Goal: Find specific page/section: Find specific page/section

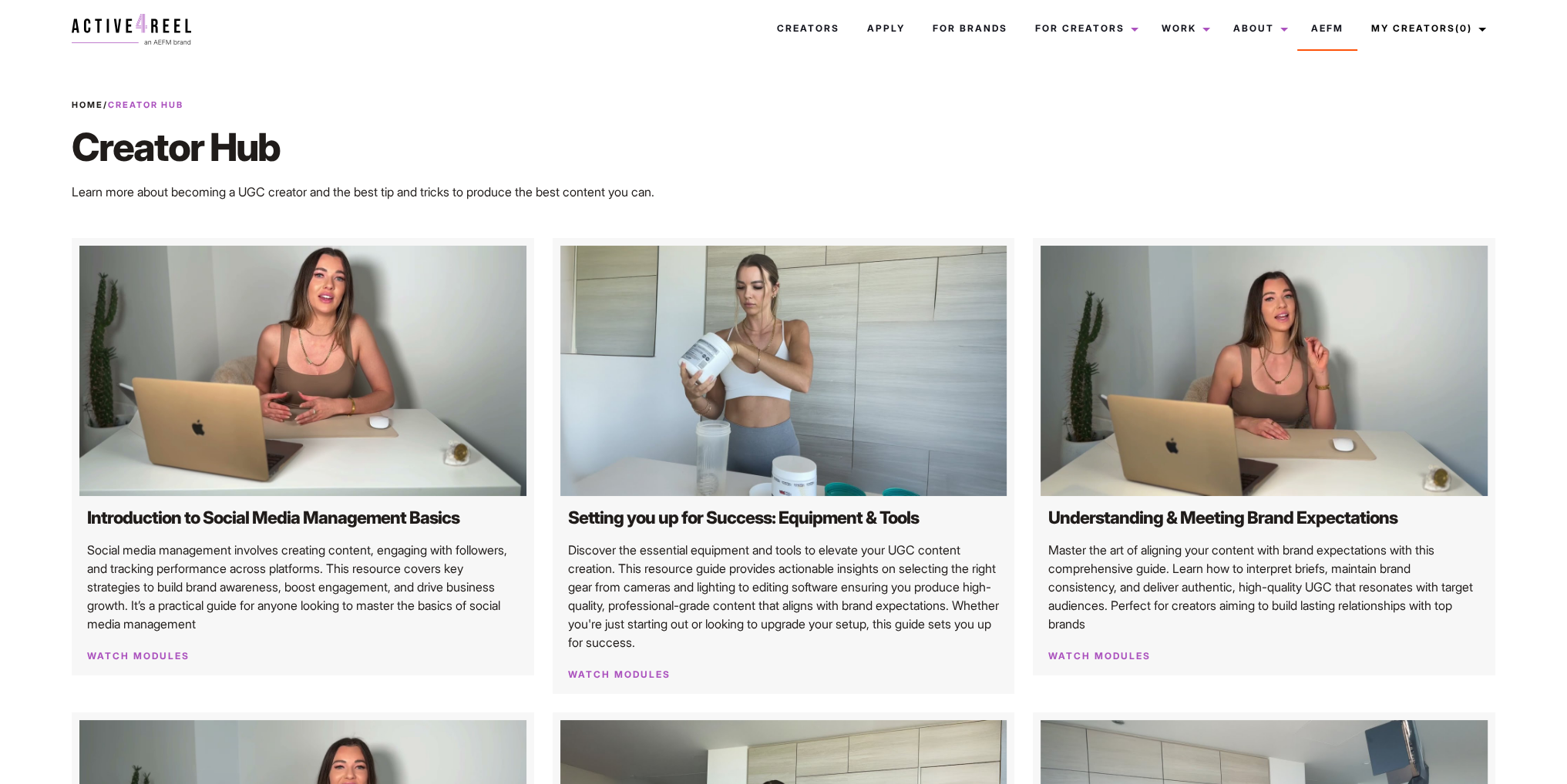
click at [888, 168] on h1 "Creator Hub" at bounding box center [542, 147] width 943 height 46
click at [838, 37] on link "Creators" at bounding box center [808, 29] width 91 height 42
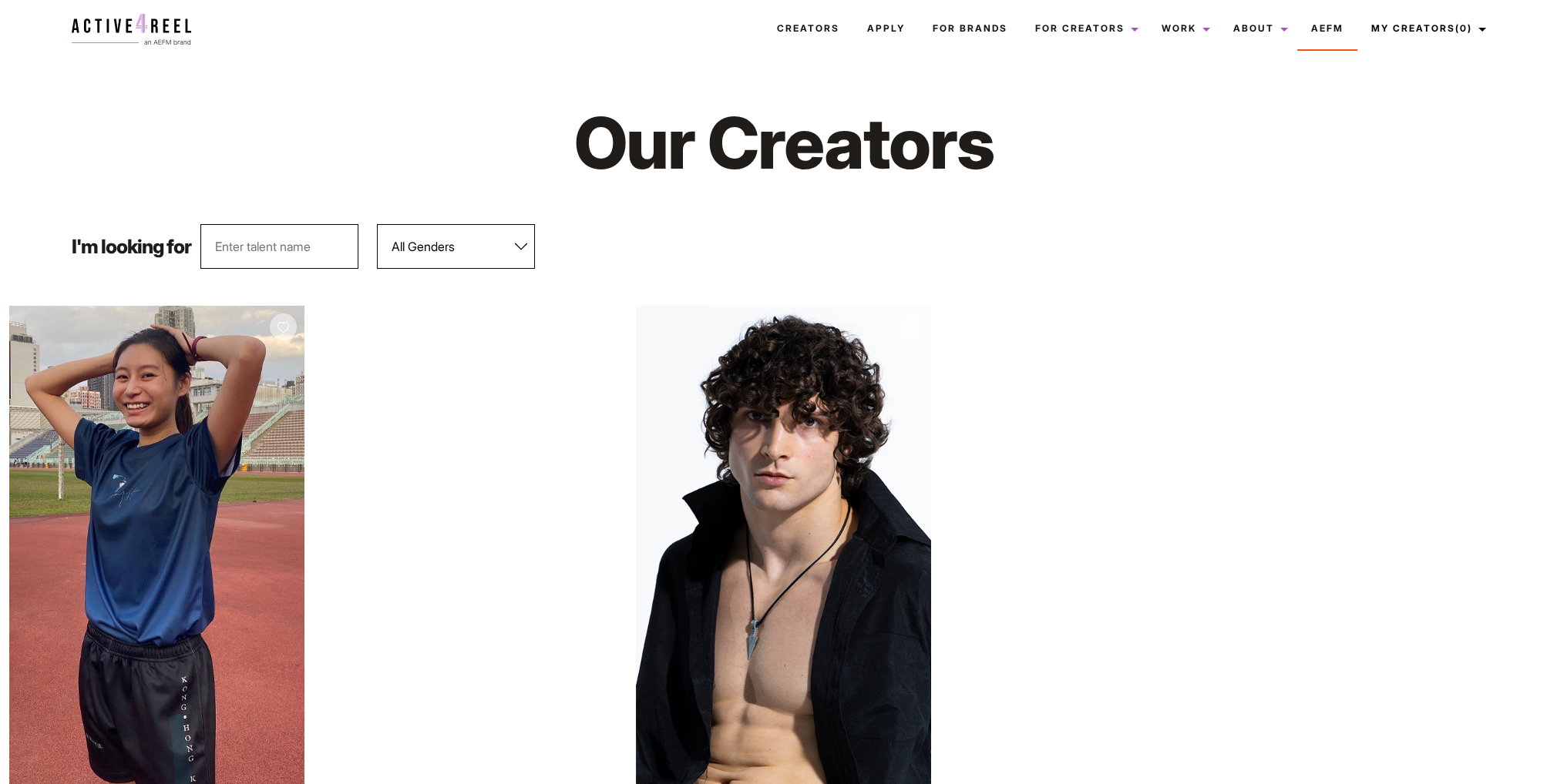
click at [278, 251] on input "text" at bounding box center [279, 246] width 158 height 44
click at [481, 240] on select "All Genders Female Male" at bounding box center [455, 246] width 158 height 44
select select "563"
click at [377, 224] on select "All Genders Female Male" at bounding box center [455, 246] width 158 height 44
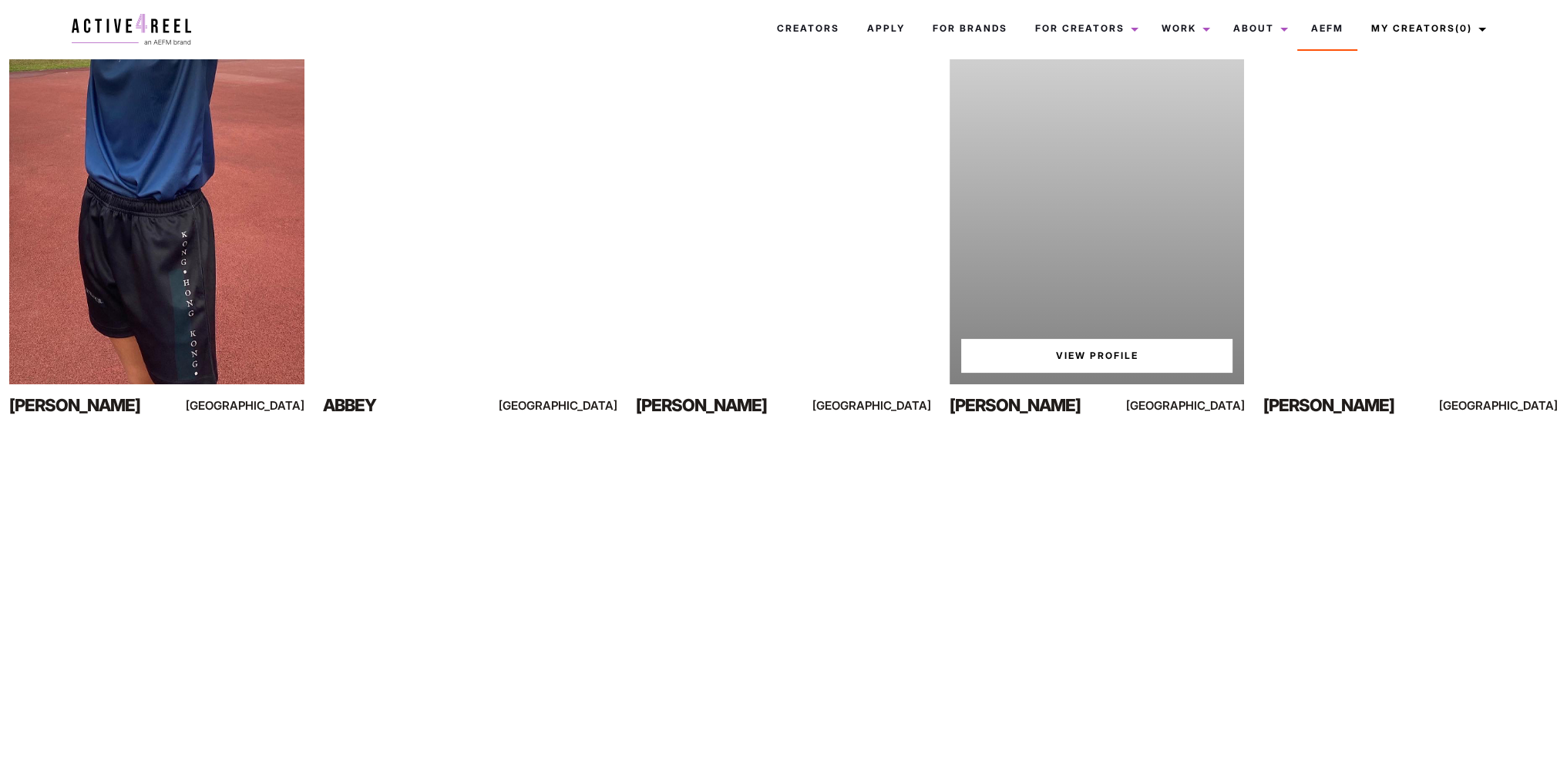
scroll to position [462, 0]
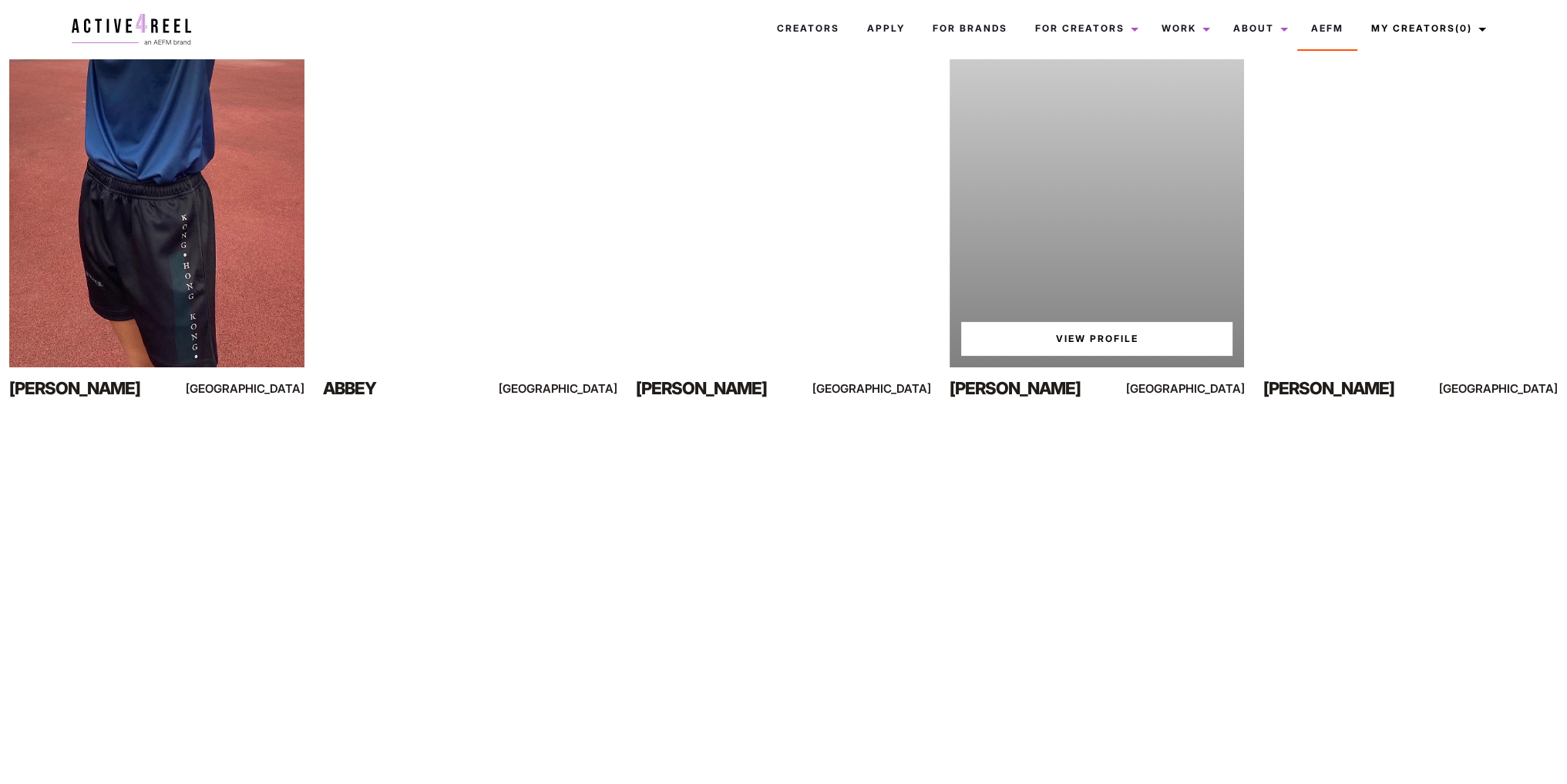
click at [1105, 337] on link "View Profile" at bounding box center [1097, 338] width 272 height 34
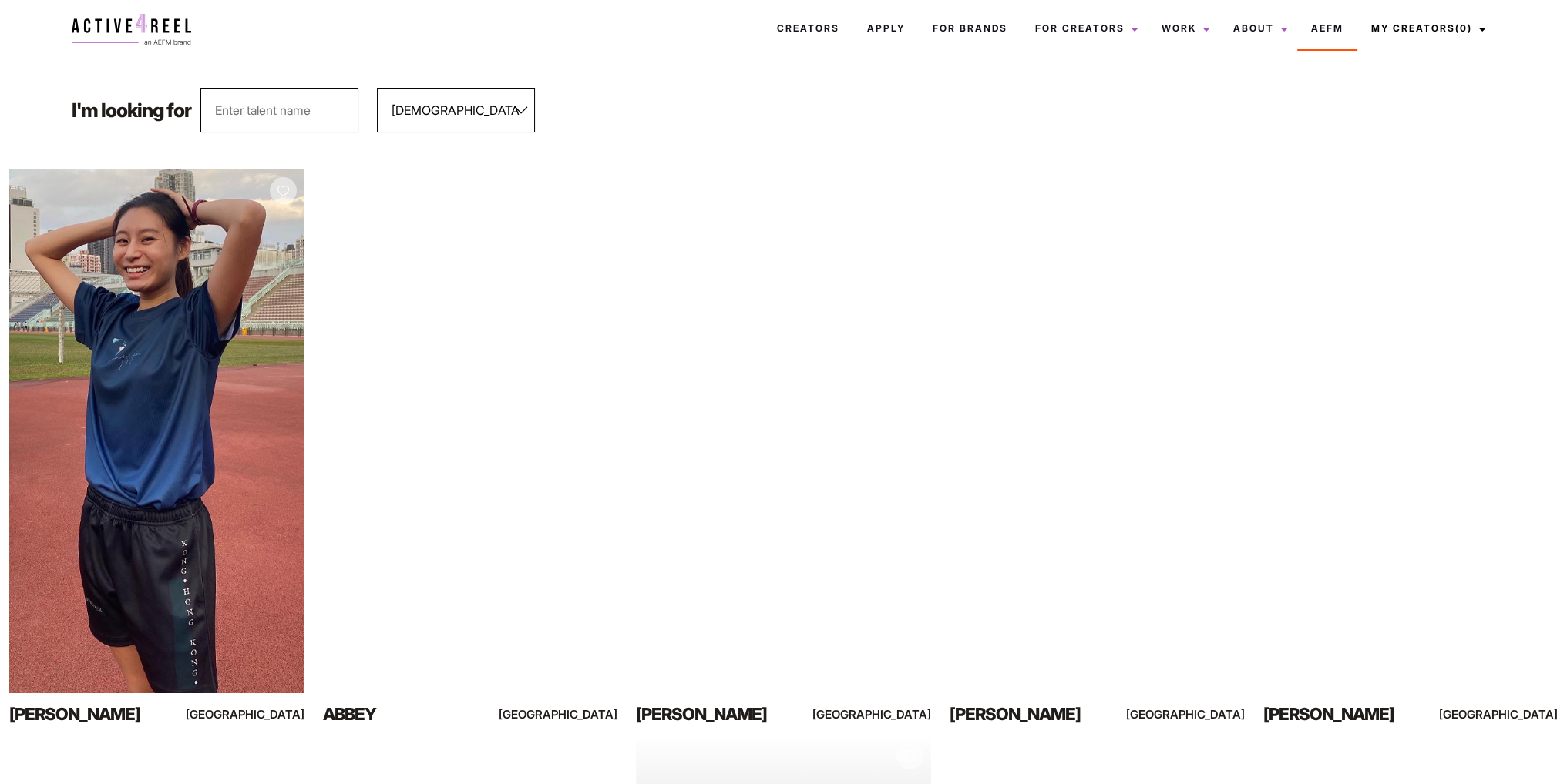
scroll to position [131, 0]
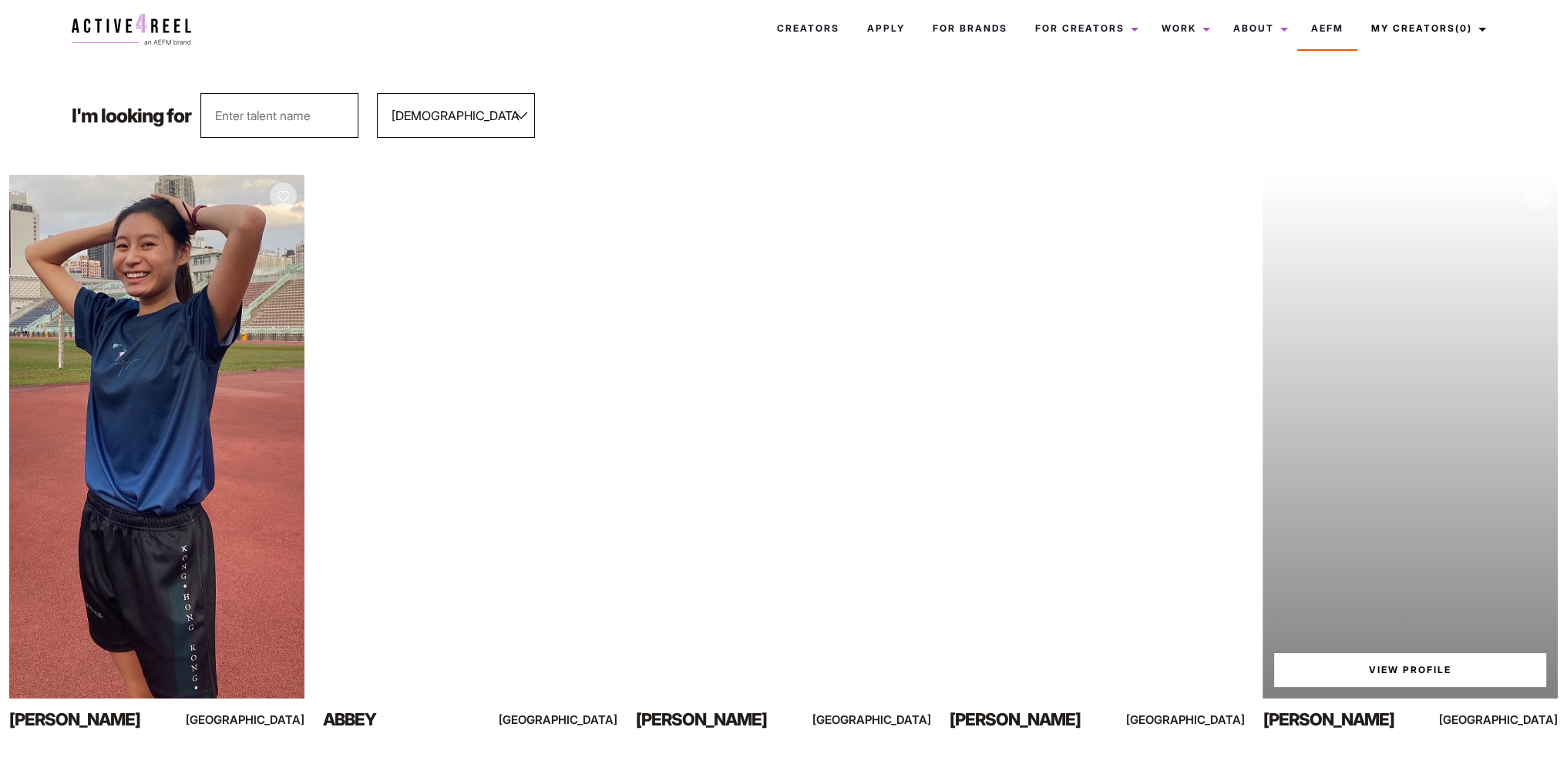
click at [1426, 519] on div "Your browser does not support the video tag. View Profile" at bounding box center [1409, 437] width 295 height 524
click at [1368, 666] on link "View Profile" at bounding box center [1409, 670] width 272 height 34
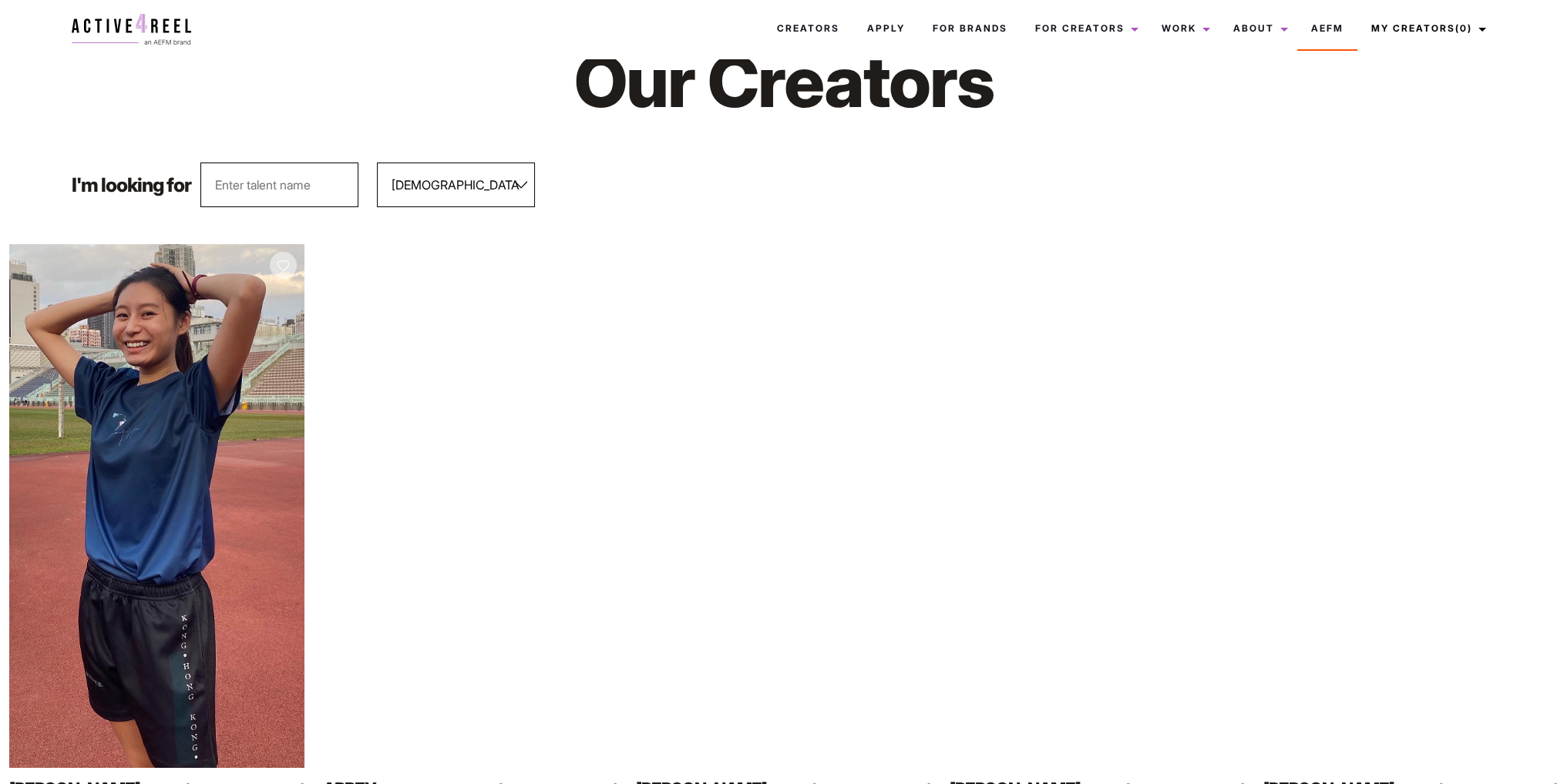
scroll to position [0, 0]
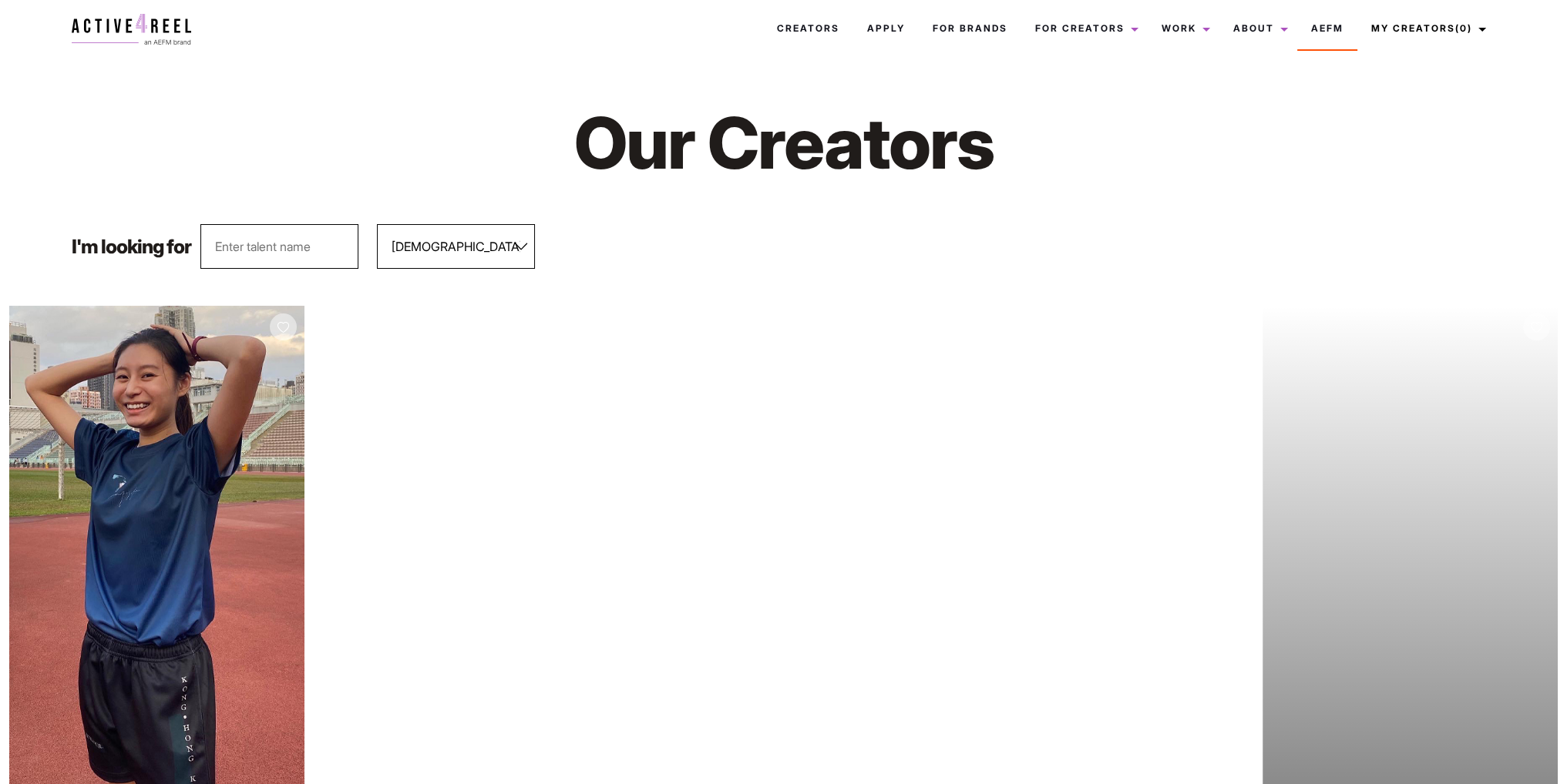
click at [1397, 416] on div "Your browser does not support the video tag. View Profile" at bounding box center [1409, 567] width 295 height 524
click at [1399, 413] on div "Your browser does not support the video tag. View Profile" at bounding box center [1409, 567] width 295 height 524
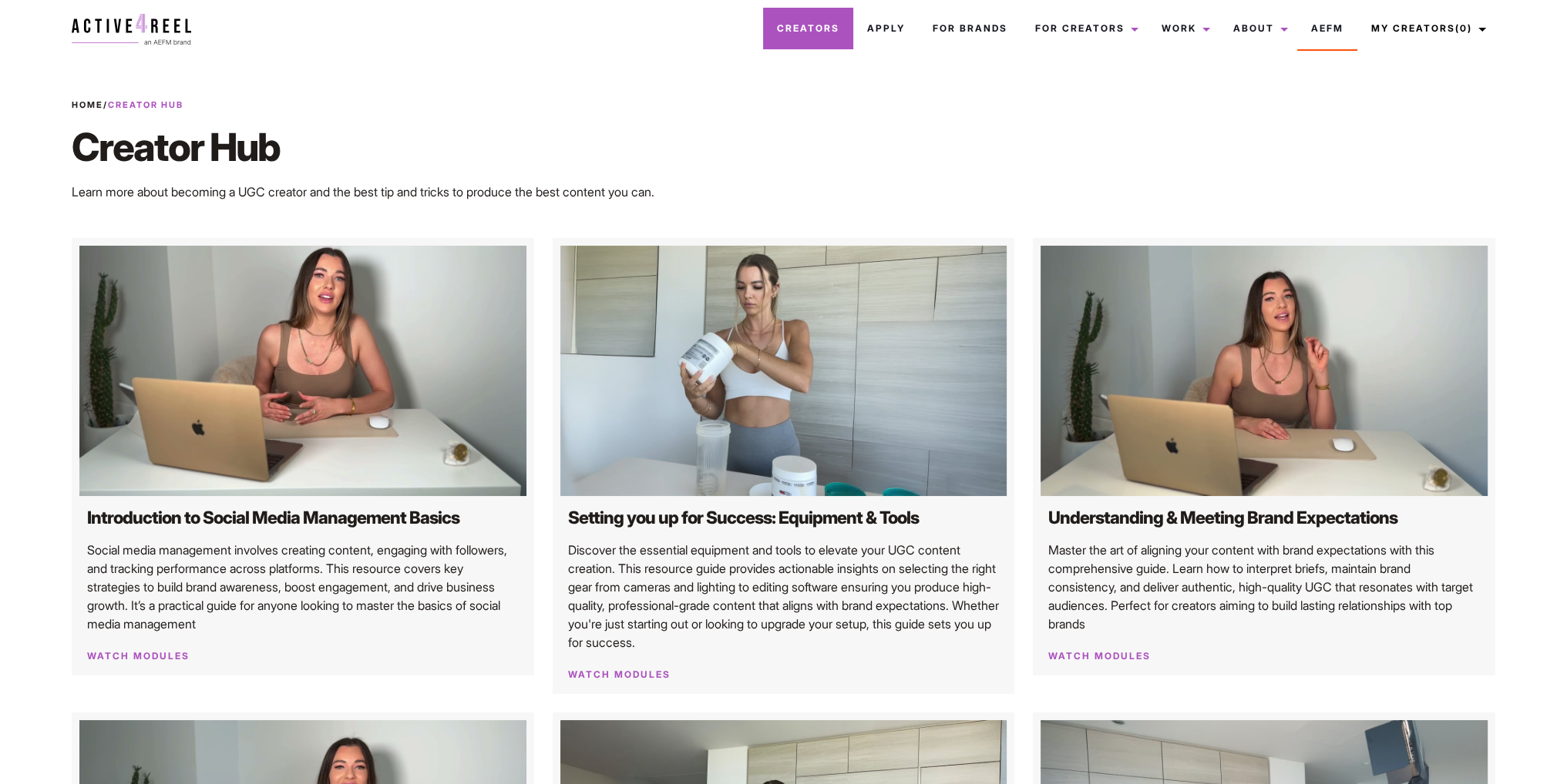
click at [803, 33] on link "Creators" at bounding box center [808, 29] width 91 height 42
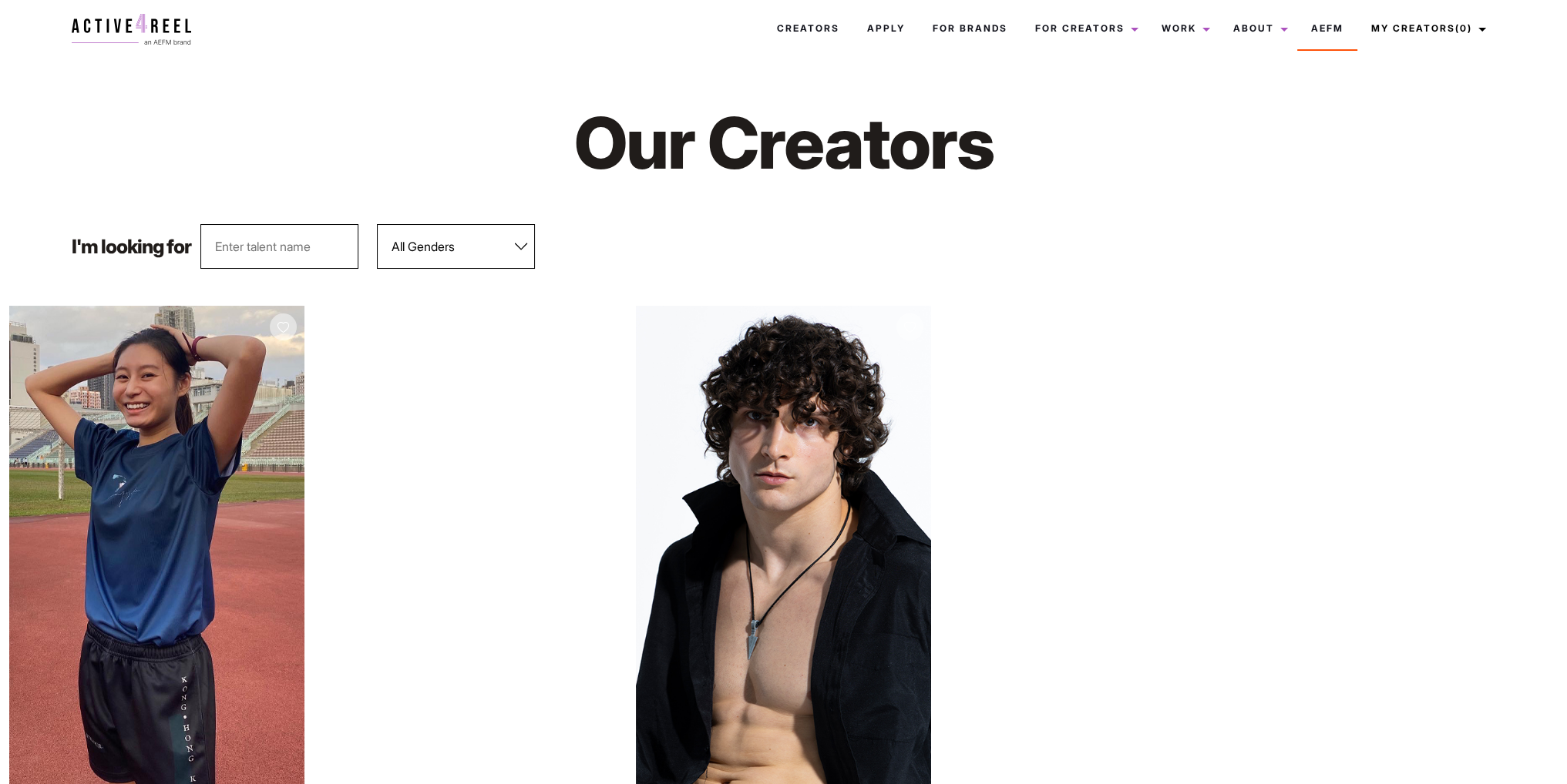
click at [421, 242] on select "All Genders [DEMOGRAPHIC_DATA] [DEMOGRAPHIC_DATA]" at bounding box center [455, 246] width 158 height 44
select select "563"
click at [377, 224] on select "All Genders [DEMOGRAPHIC_DATA] [DEMOGRAPHIC_DATA]" at bounding box center [455, 246] width 158 height 44
